Goal: Navigation & Orientation: Find specific page/section

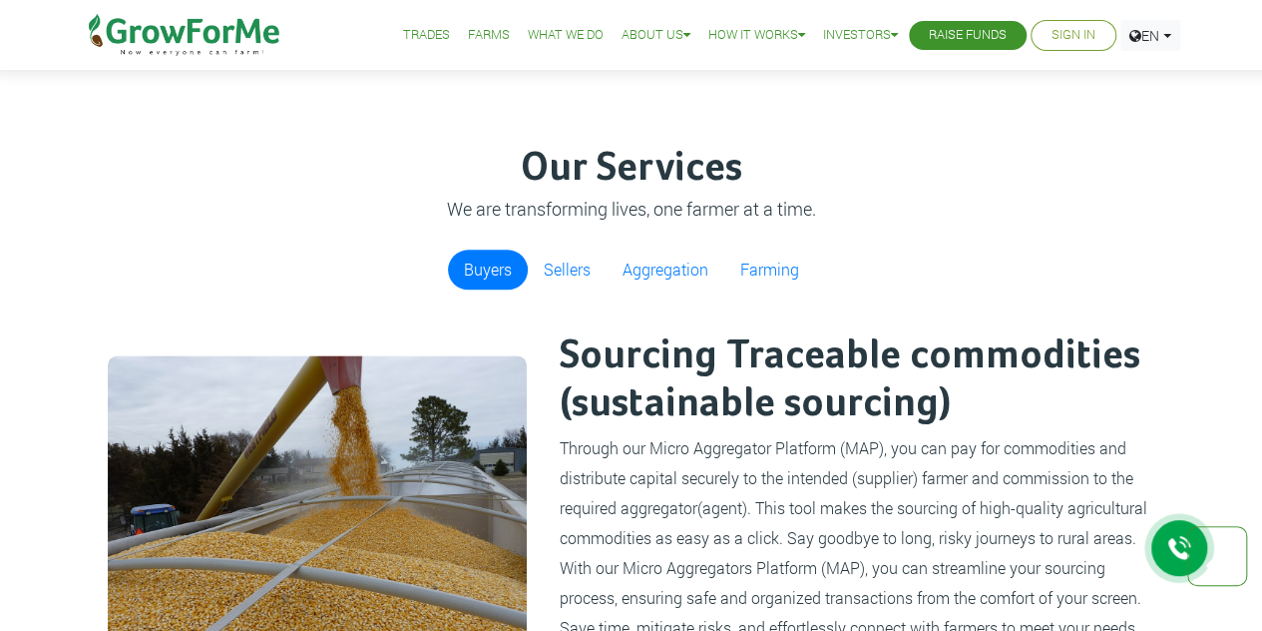
scroll to position [1107, 0]
click at [1077, 48] on li "Sign In" at bounding box center [1074, 35] width 86 height 31
click at [1055, 43] on link "Sign In" at bounding box center [1074, 35] width 44 height 21
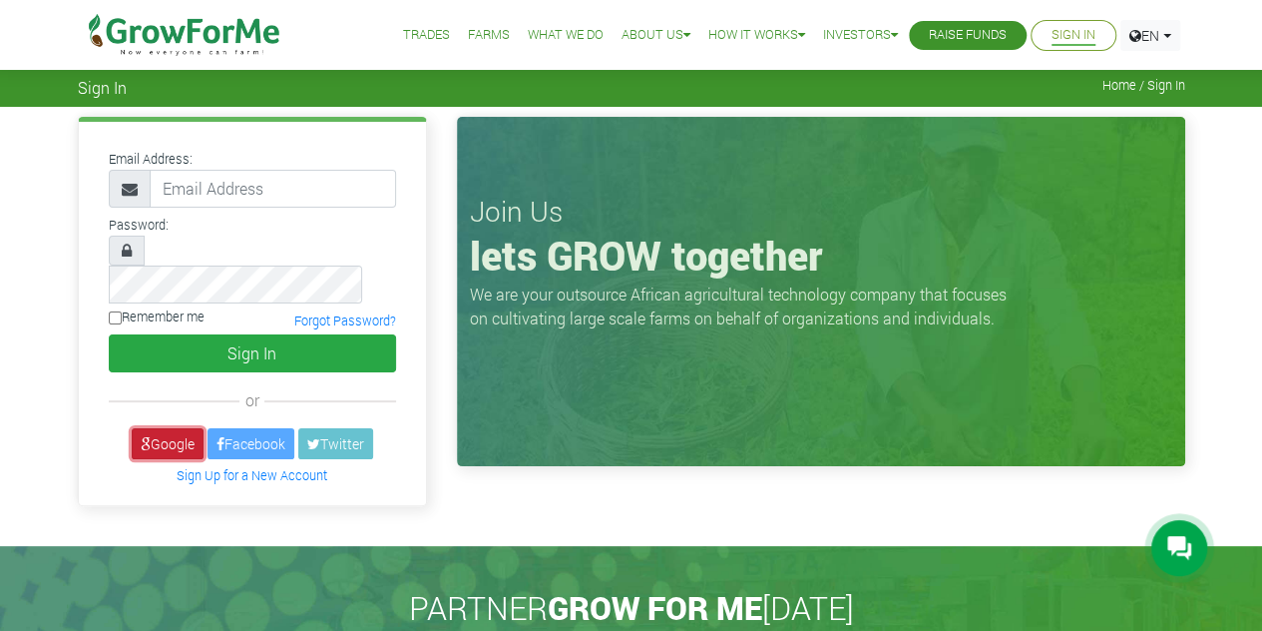
click at [141, 437] on icon at bounding box center [146, 444] width 10 height 14
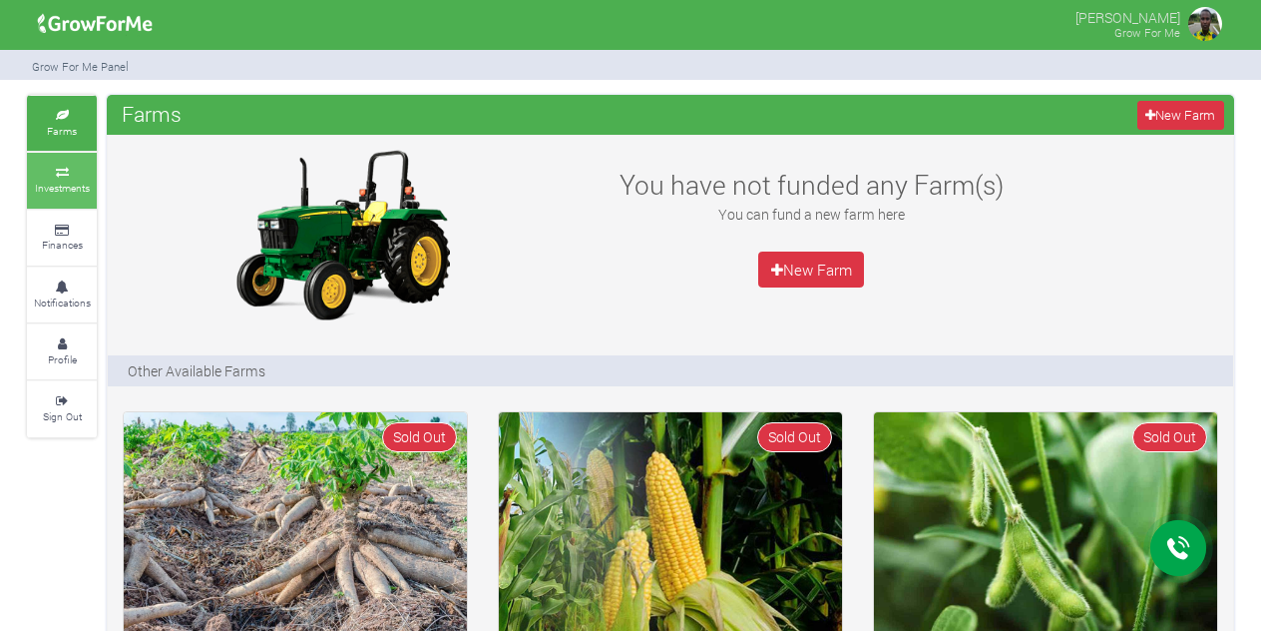
click at [62, 189] on small "Investments" at bounding box center [62, 188] width 55 height 14
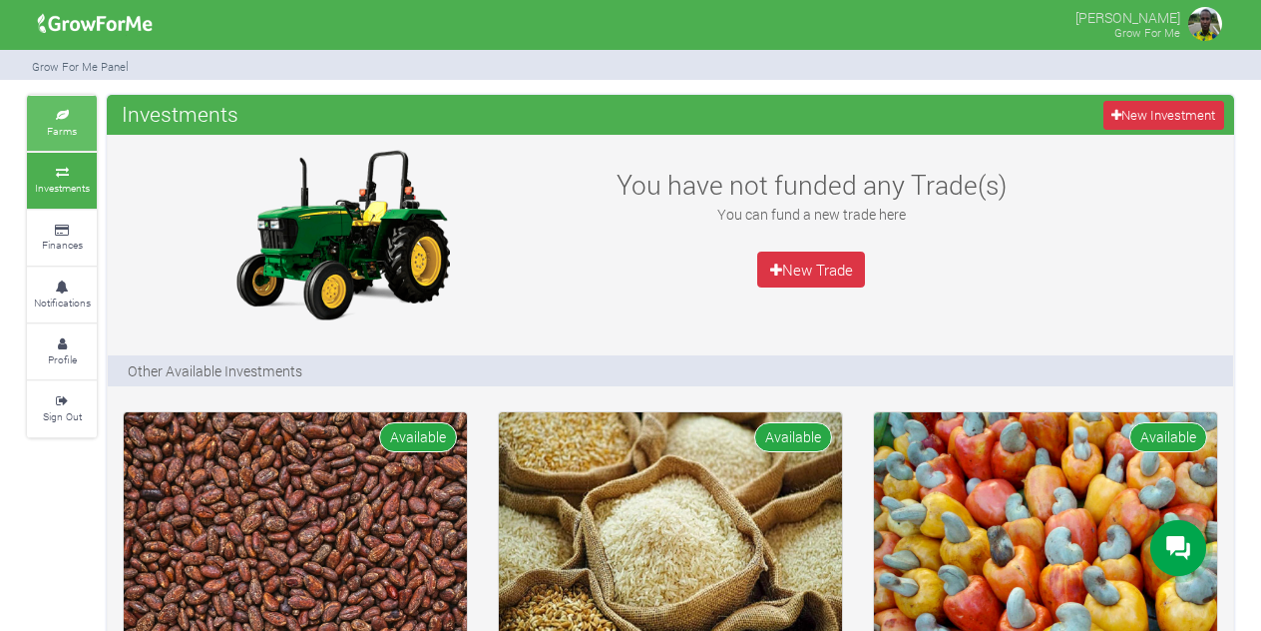
click at [72, 126] on small "Farms" at bounding box center [62, 131] width 30 height 14
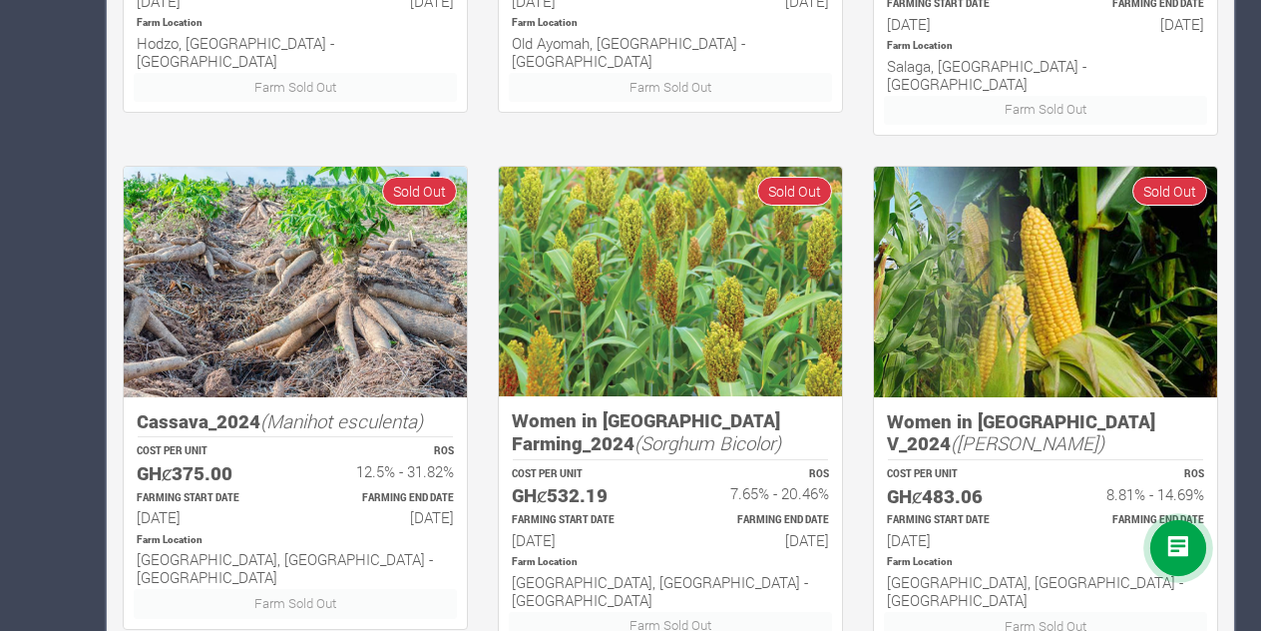
scroll to position [1335, 0]
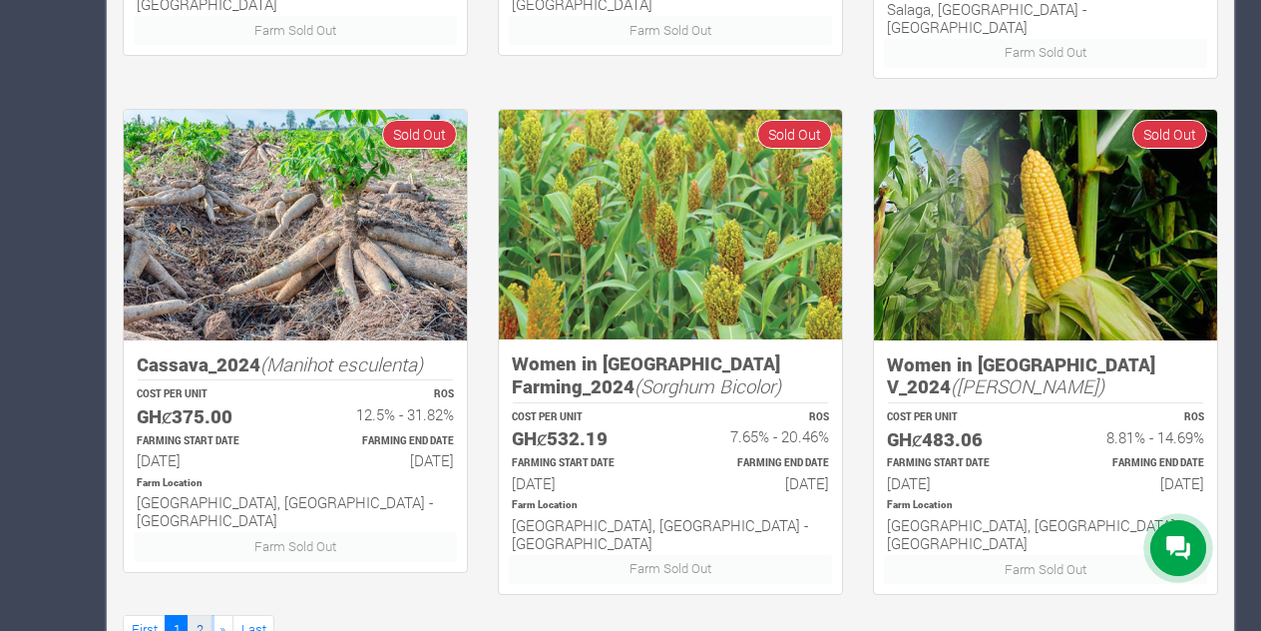
click at [197, 615] on link "2" at bounding box center [200, 629] width 24 height 29
